Goal: Task Accomplishment & Management: Use online tool/utility

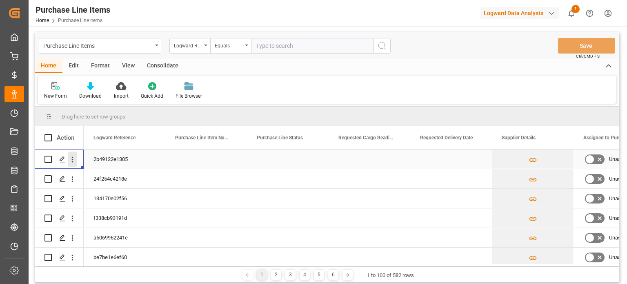
click at [71, 160] on icon "open menu" at bounding box center [72, 159] width 9 height 9
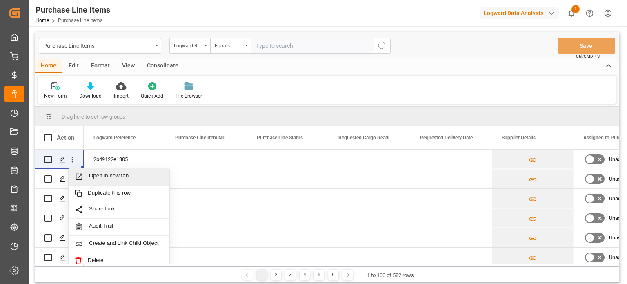
click at [393, 64] on div "Home Edit Format View Consolidate" at bounding box center [327, 66] width 584 height 14
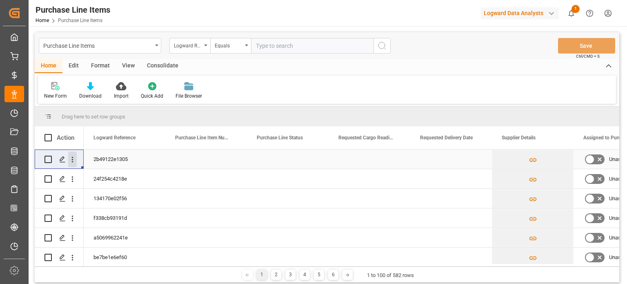
click at [71, 160] on icon "open menu" at bounding box center [72, 159] width 9 height 9
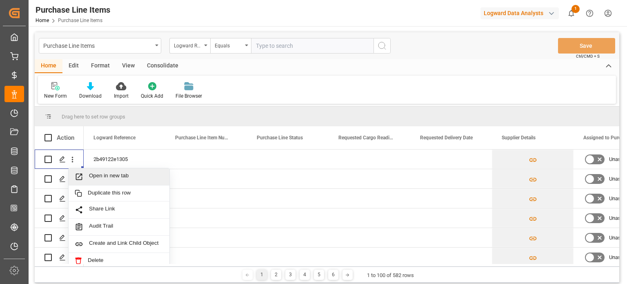
click at [72, 64] on div "Edit" at bounding box center [73, 66] width 22 height 14
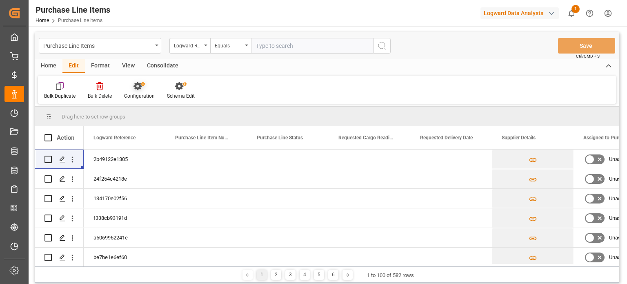
click at [135, 86] on icon at bounding box center [137, 86] width 8 height 8
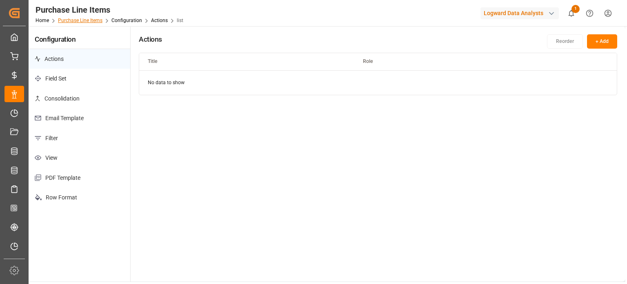
click at [95, 21] on link "Purchase Line Items" at bounding box center [80, 21] width 44 height 6
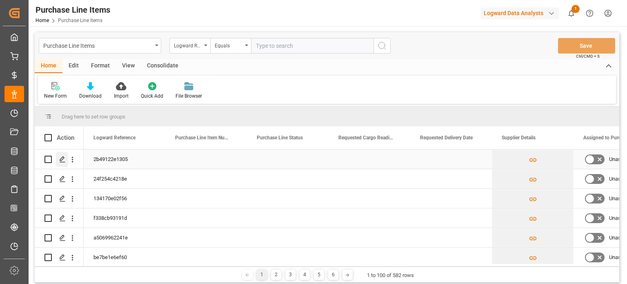
click at [63, 158] on icon "Press SPACE to select this row." at bounding box center [62, 159] width 7 height 7
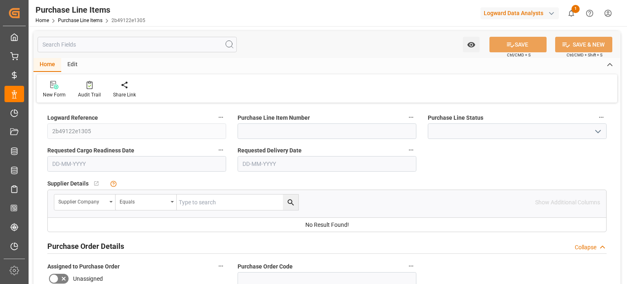
click at [71, 64] on div "Edit" at bounding box center [72, 65] width 22 height 14
click at [113, 86] on icon at bounding box center [115, 85] width 8 height 8
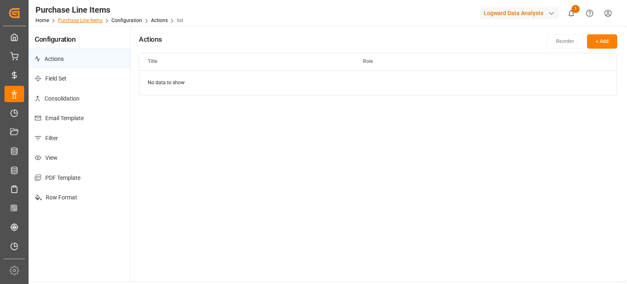
click at [85, 21] on link "Purchase Line Items" at bounding box center [80, 21] width 44 height 6
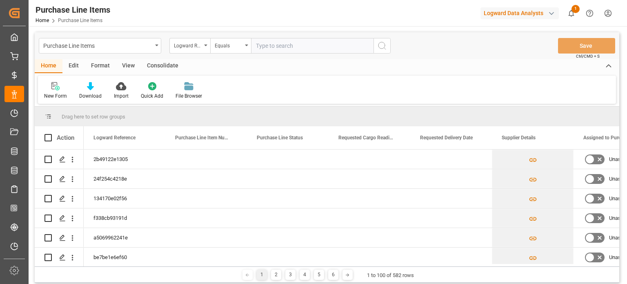
click at [72, 65] on div "Edit" at bounding box center [73, 66] width 22 height 14
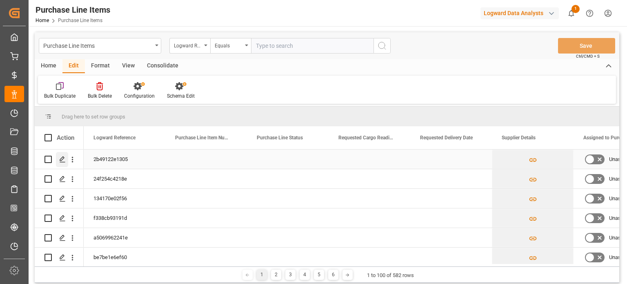
click at [62, 158] on icon "Press SPACE to select this row." at bounding box center [62, 159] width 7 height 7
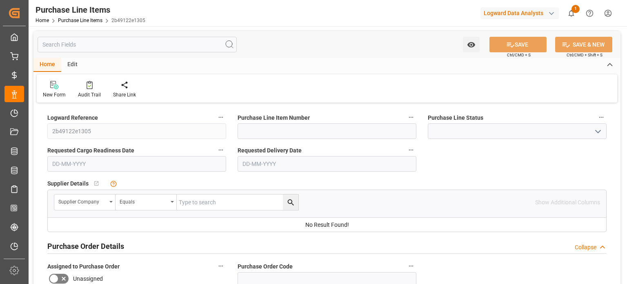
click at [75, 61] on div "Edit" at bounding box center [72, 65] width 22 height 14
click at [47, 64] on div "Home" at bounding box center [47, 65] width 28 height 14
click at [86, 21] on link "Purchase Line Items" at bounding box center [80, 21] width 44 height 6
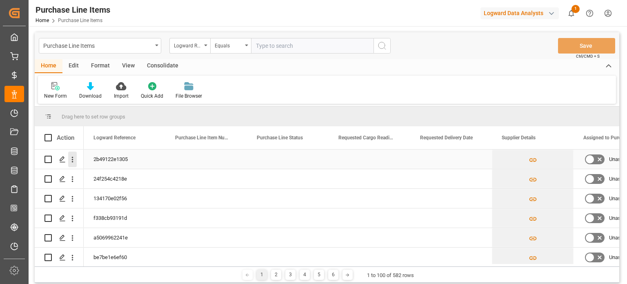
click at [72, 159] on icon "open menu" at bounding box center [73, 160] width 2 height 6
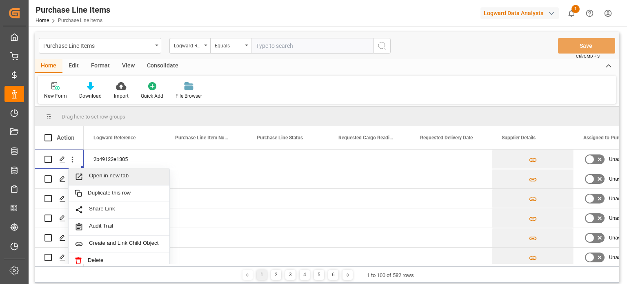
click at [257, 86] on div "New Form Download Import Quick Add File Browser" at bounding box center [327, 89] width 578 height 28
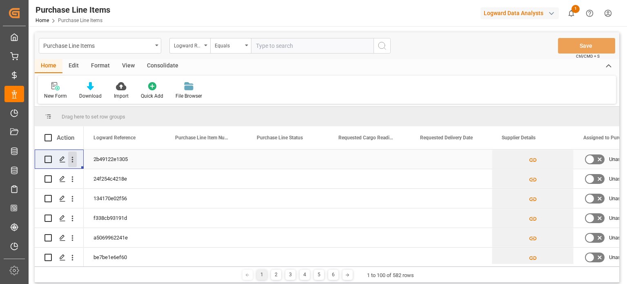
click at [71, 159] on icon "open menu" at bounding box center [72, 159] width 9 height 9
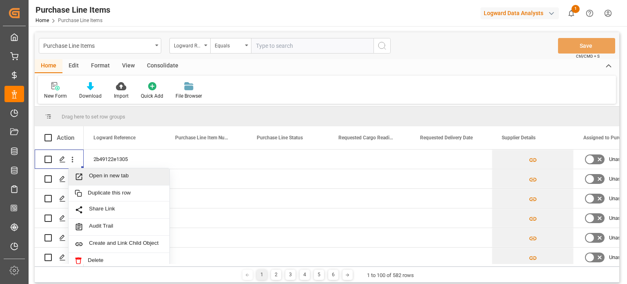
click at [344, 79] on div "New Form Download Import Quick Add File Browser" at bounding box center [327, 89] width 578 height 28
